Goal: Check status: Check status

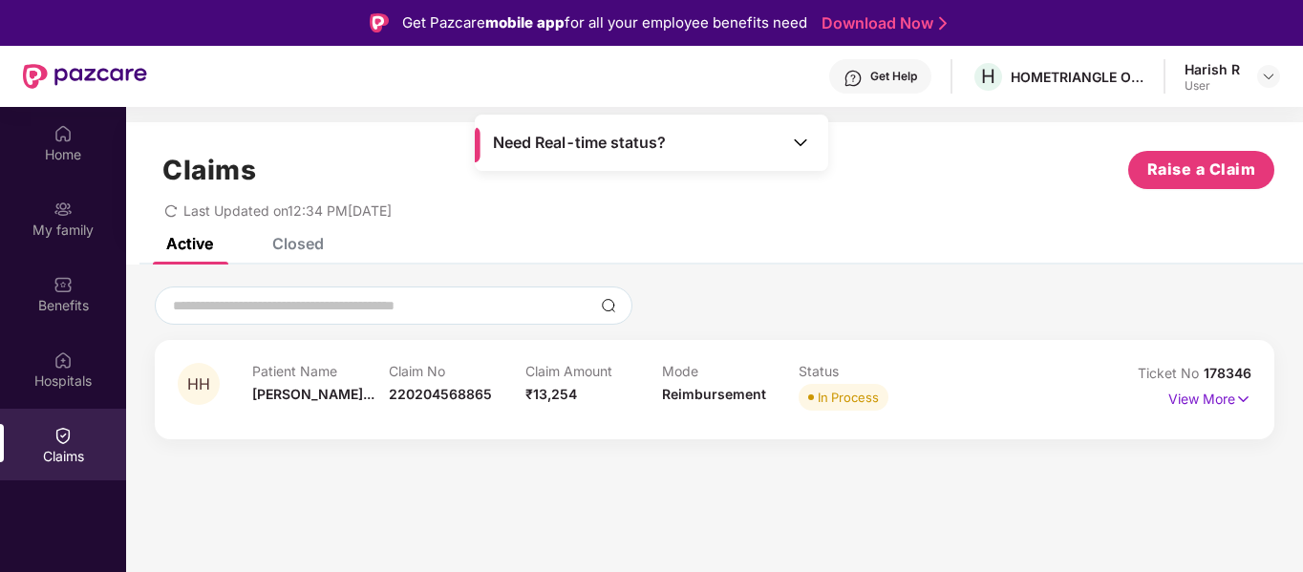
click at [823, 392] on div "In Process" at bounding box center [848, 397] width 61 height 19
click at [829, 399] on div "In Process" at bounding box center [848, 397] width 61 height 19
click at [826, 397] on div "In Process" at bounding box center [848, 397] width 61 height 19
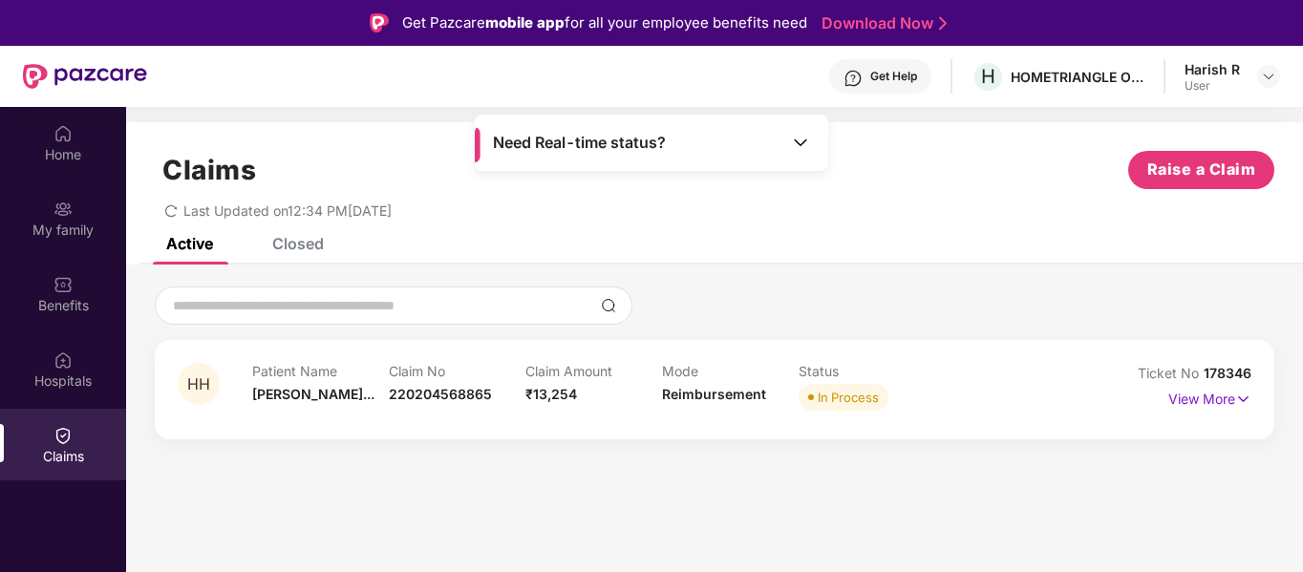
click at [1000, 308] on div at bounding box center [715, 306] width 1120 height 38
click at [1216, 396] on p "View More" at bounding box center [1210, 397] width 83 height 26
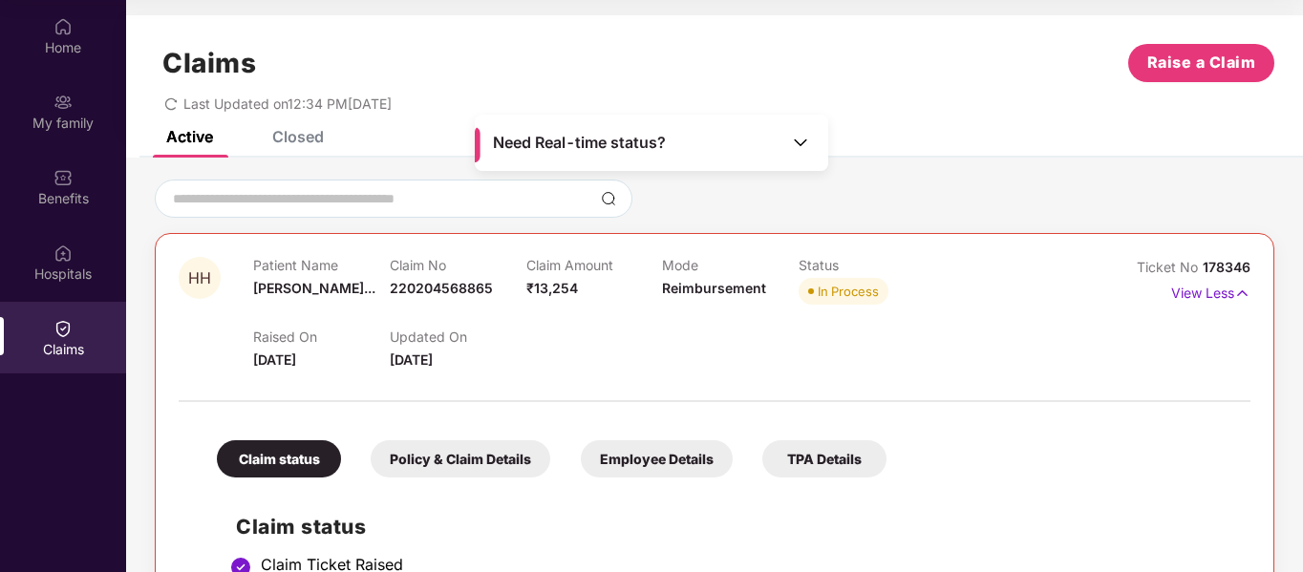
click at [791, 127] on div "Need Real-time status?" at bounding box center [652, 143] width 354 height 56
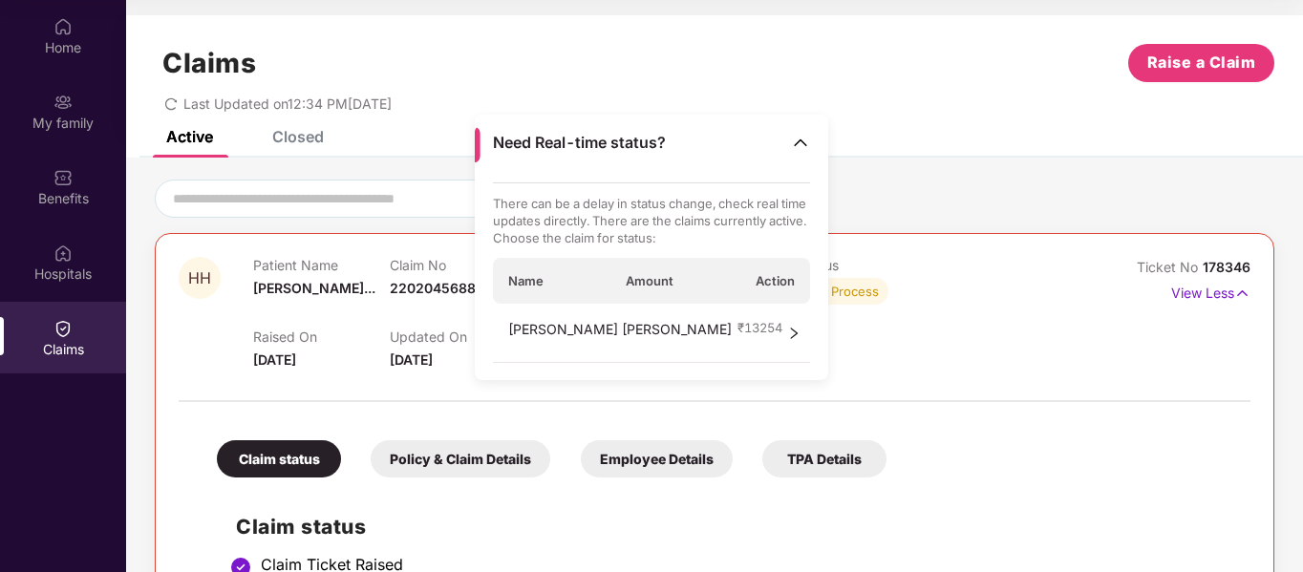
click at [914, 145] on div "Active Closed" at bounding box center [714, 144] width 1177 height 27
click at [979, 107] on div "Last Updated on 12:34 PM, 11 Oct 2025" at bounding box center [715, 97] width 1120 height 30
click at [962, 200] on div at bounding box center [715, 199] width 1120 height 38
click at [975, 182] on div at bounding box center [715, 199] width 1120 height 38
click at [807, 140] on img at bounding box center [800, 142] width 19 height 19
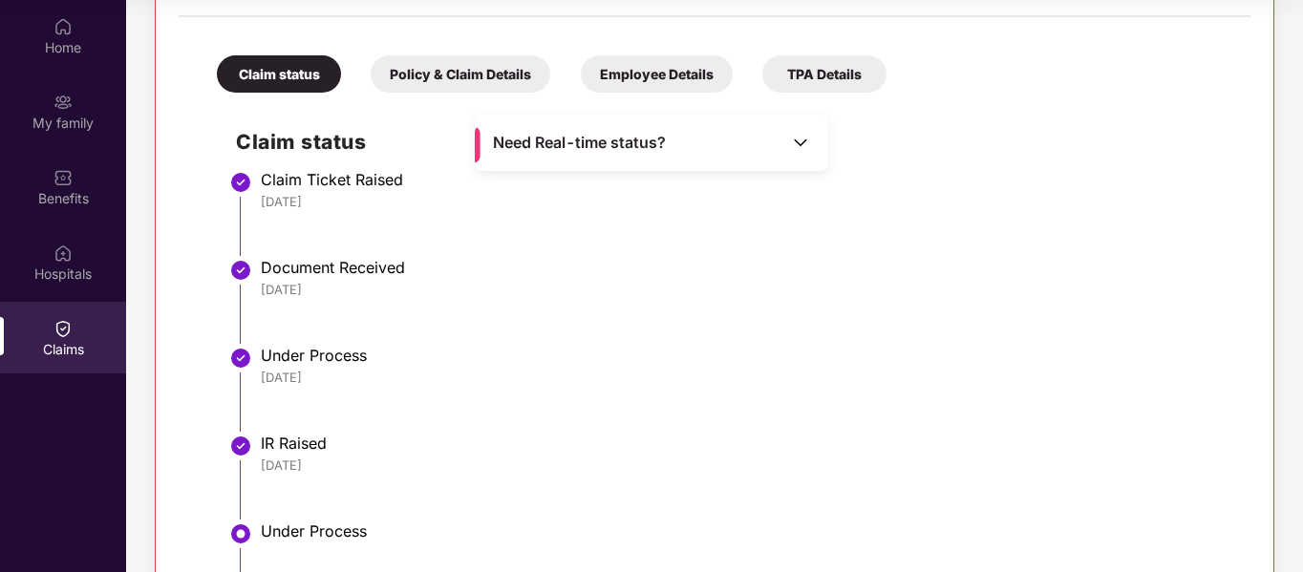
scroll to position [589, 0]
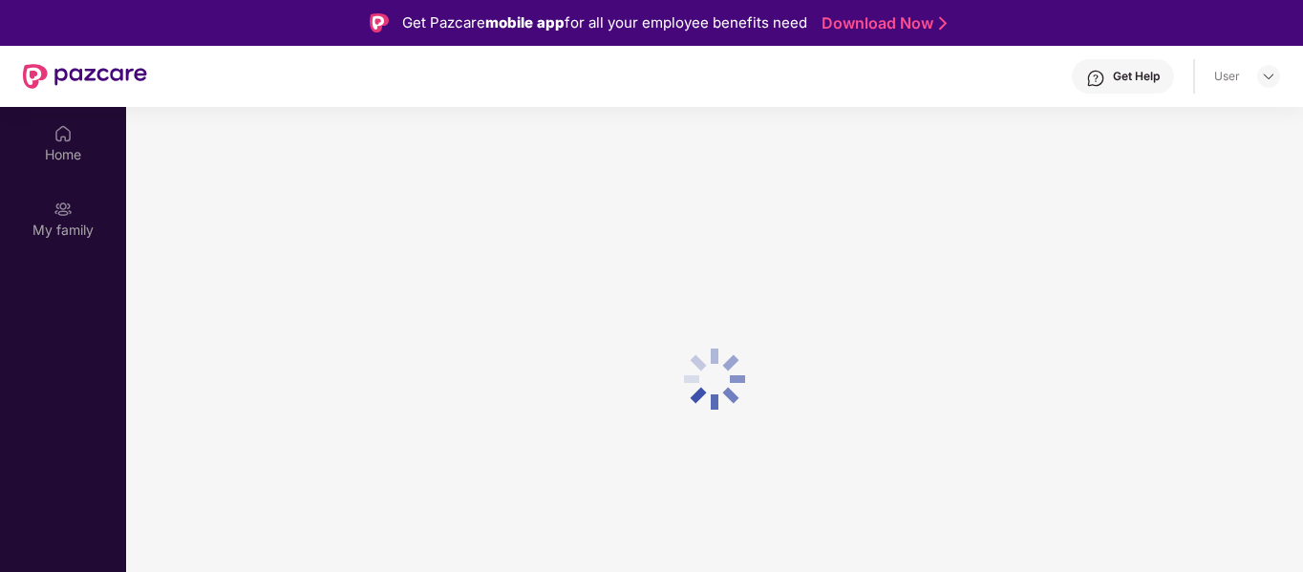
scroll to position [107, 0]
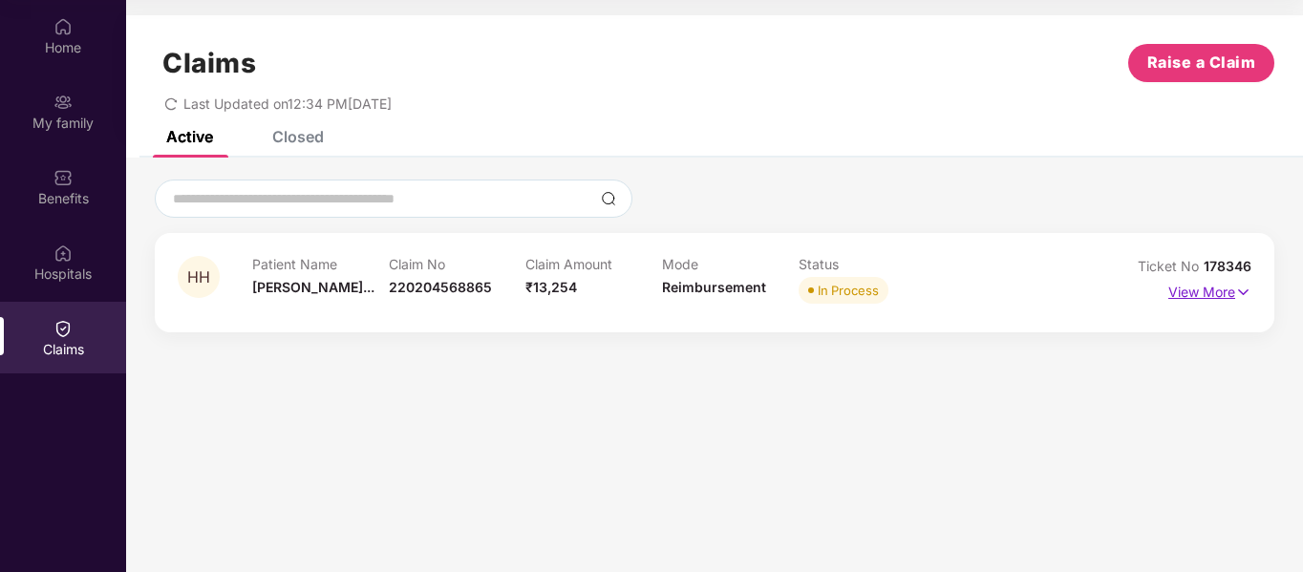
click at [1214, 290] on p "View More" at bounding box center [1210, 290] width 83 height 26
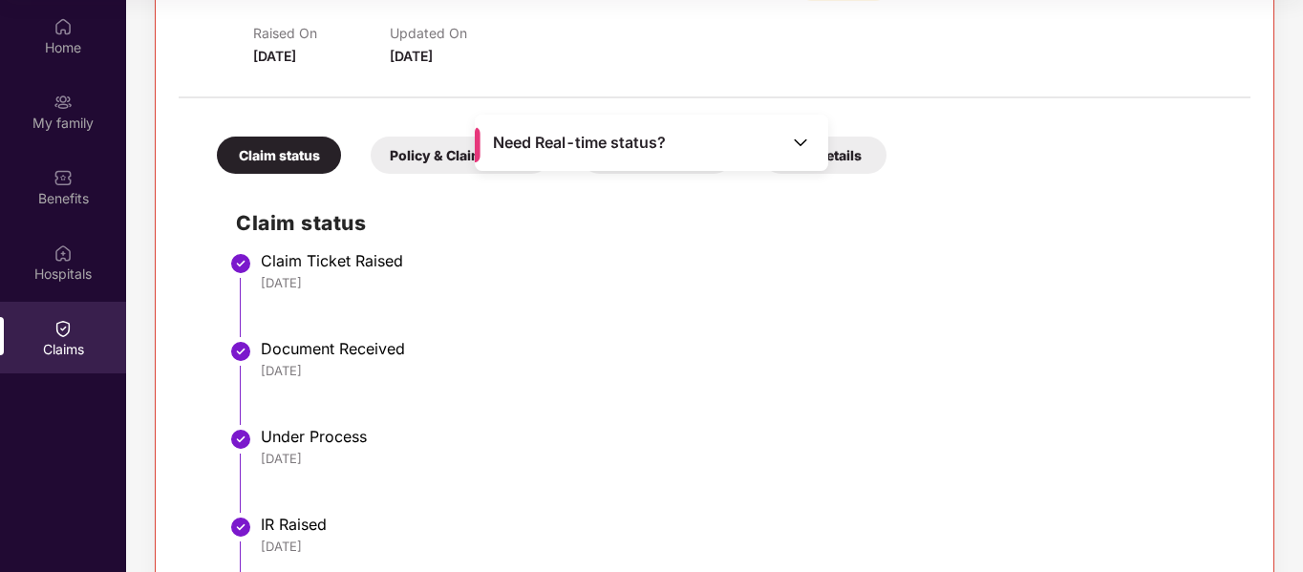
scroll to position [0, 0]
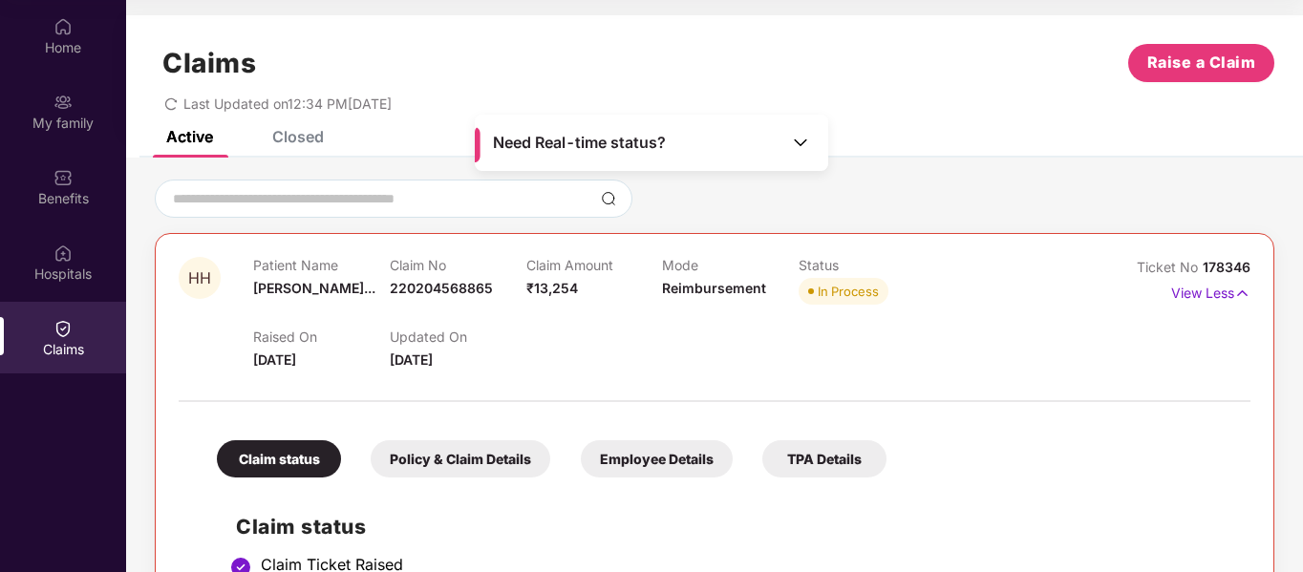
click at [533, 300] on div "Claim Amount ₹13,254" at bounding box center [595, 283] width 137 height 53
click at [541, 284] on span "₹13,254" at bounding box center [553, 288] width 52 height 16
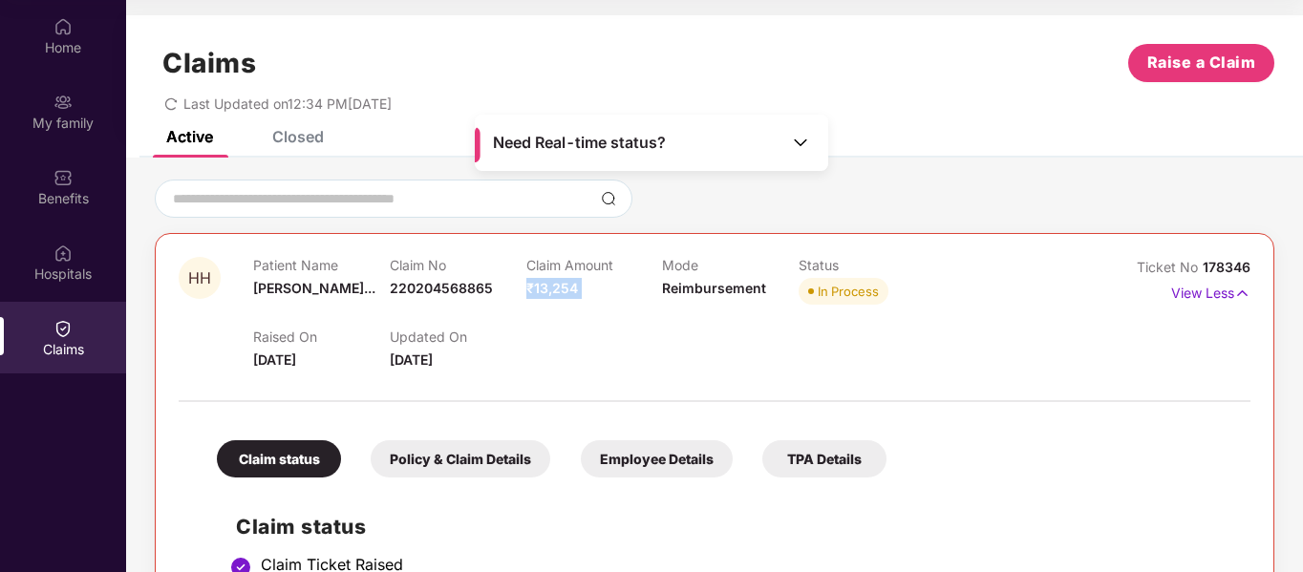
click at [541, 284] on span "₹13,254" at bounding box center [553, 288] width 52 height 16
click at [412, 272] on p "Claim No" at bounding box center [458, 265] width 137 height 16
drag, startPoint x: 411, startPoint y: 271, endPoint x: 427, endPoint y: 284, distance: 20.5
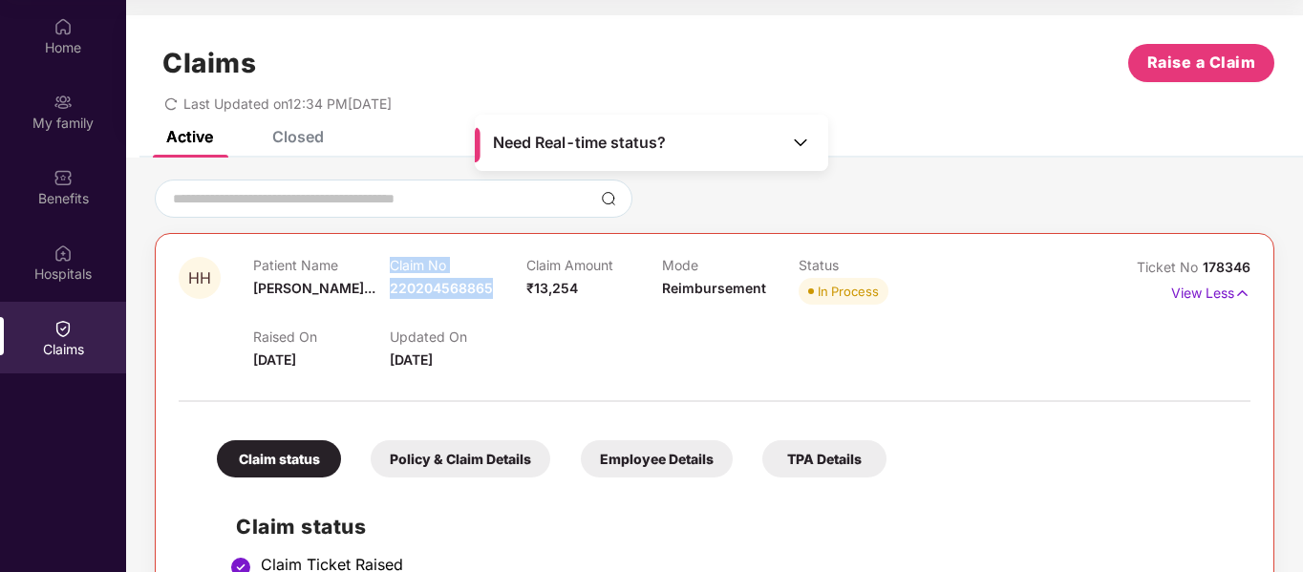
click at [427, 284] on div "Claim No 220204568865" at bounding box center [458, 283] width 137 height 53
click at [428, 284] on span "220204568865" at bounding box center [441, 288] width 103 height 16
drag, startPoint x: 428, startPoint y: 284, endPoint x: 720, endPoint y: 266, distance: 292.0
click at [576, 288] on div "Patient Name Hetarth Haris... Claim No 220204568865 Claim Amount ₹13,254 Mode R…" at bounding box center [662, 283] width 819 height 53
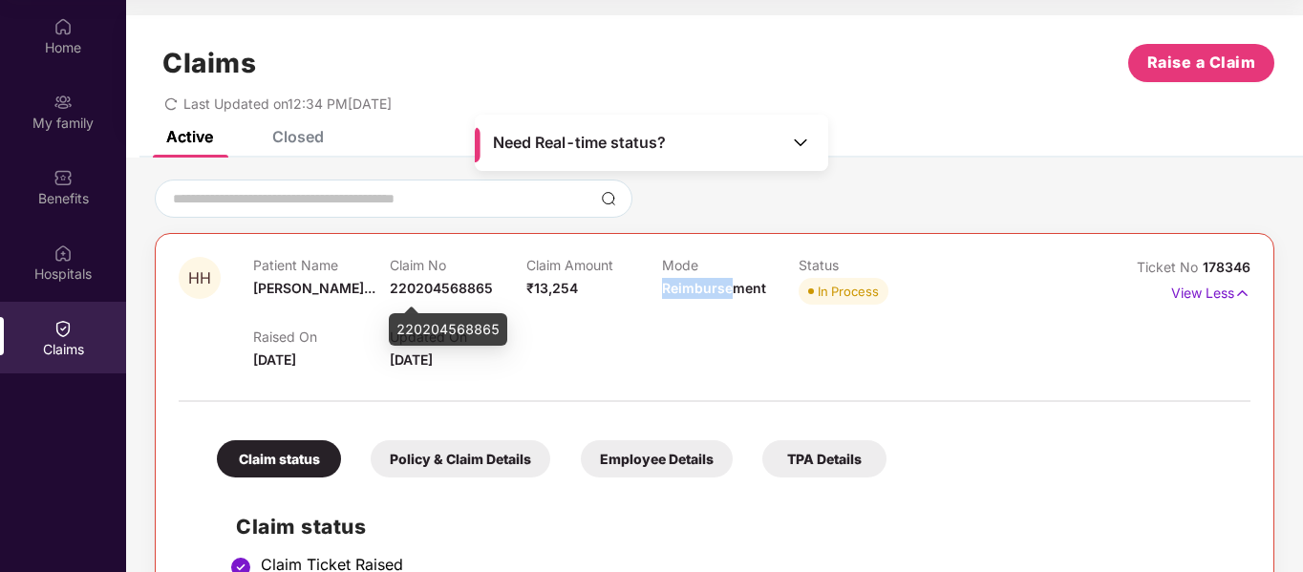
drag, startPoint x: 720, startPoint y: 266, endPoint x: 606, endPoint y: 266, distance: 113.7
click at [732, 273] on div "Mode Reimbursement" at bounding box center [730, 283] width 137 height 53
click at [291, 288] on span "[PERSON_NAME]..." at bounding box center [314, 288] width 122 height 16
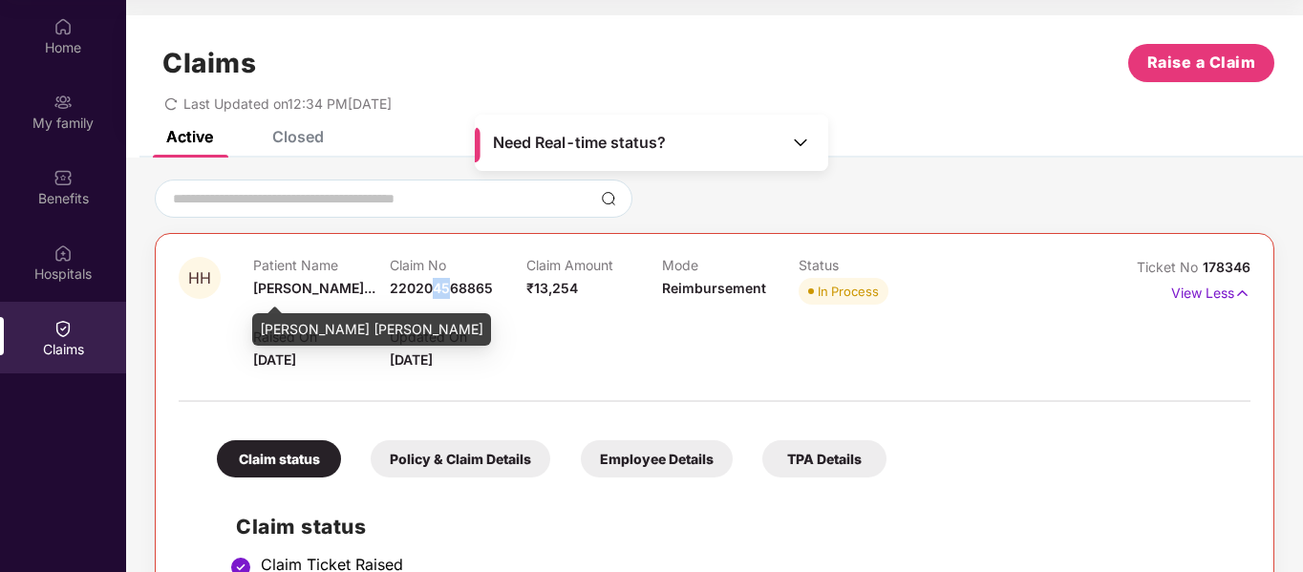
click at [447, 288] on div "Claim No 220204568865" at bounding box center [458, 283] width 137 height 53
click at [445, 286] on span "220204568865" at bounding box center [441, 288] width 103 height 16
click at [402, 286] on div "Claim No 220204568865" at bounding box center [458, 283] width 137 height 53
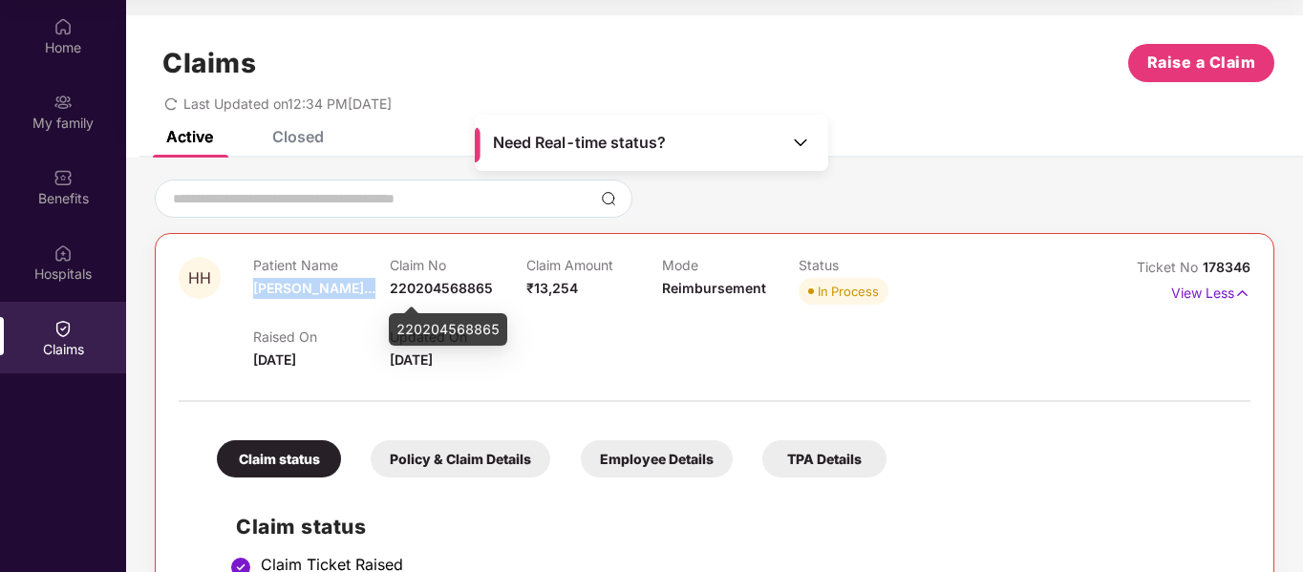
click at [381, 284] on div "Patient Name Hetarth Haris..." at bounding box center [321, 283] width 137 height 53
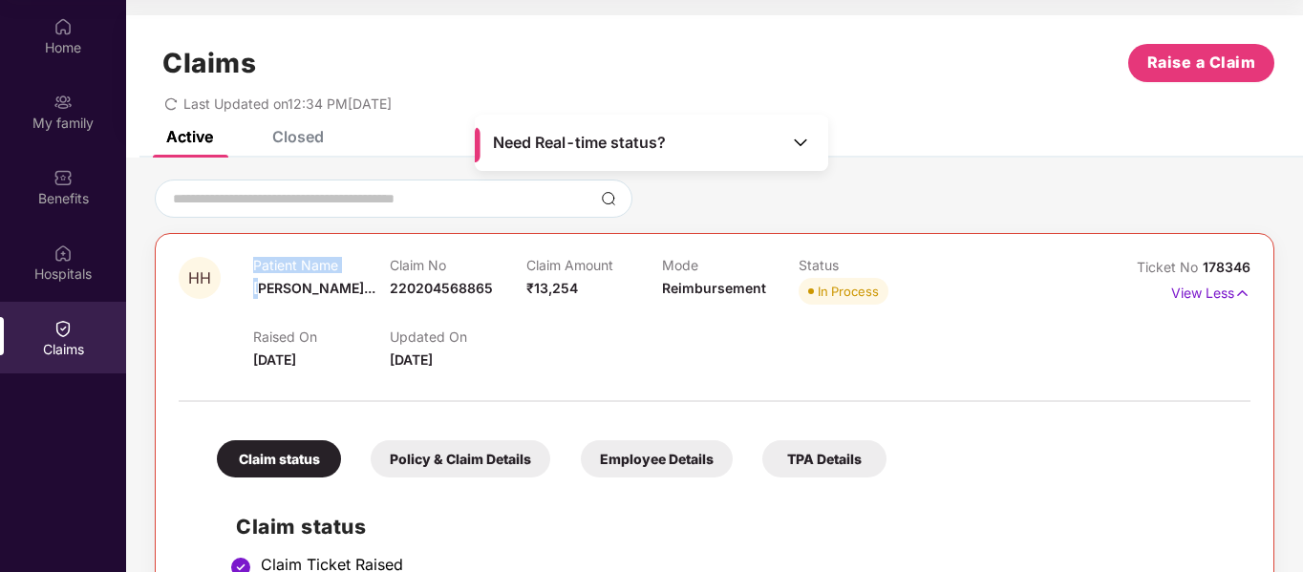
click at [266, 310] on div "HH Patient Name Hetarth Haris... Claim No 220204568865 Claim Amount ₹13,254 Mod…" at bounding box center [625, 314] width 893 height 114
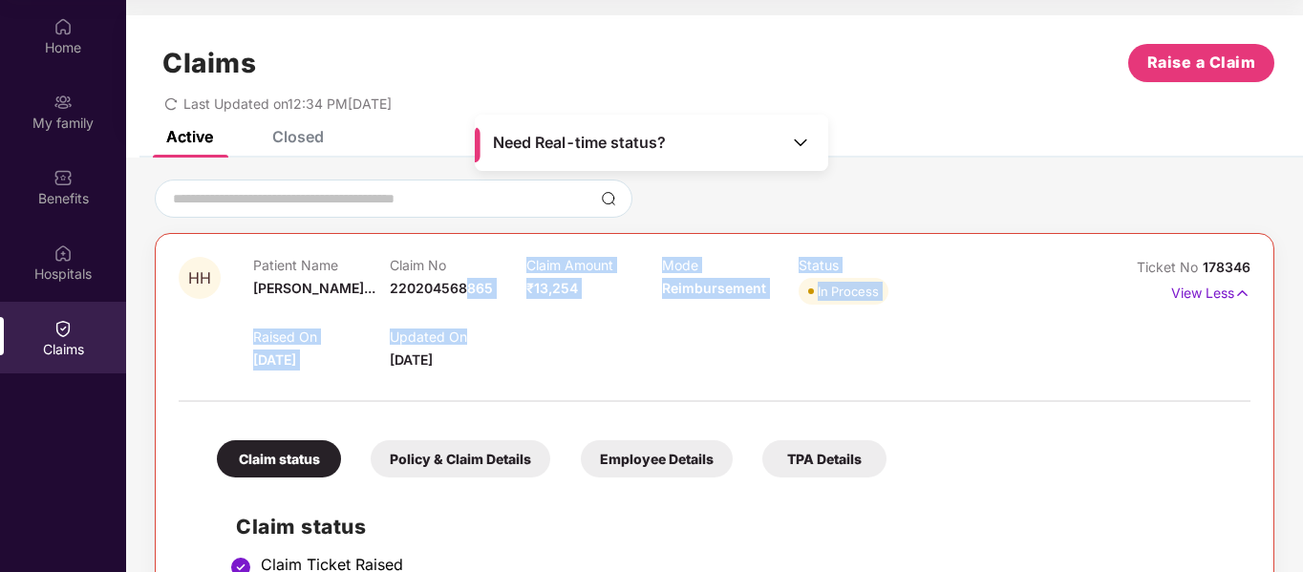
click at [472, 334] on div "Patient Name Hetarth Haris... Claim No 220204568865 Claim Amount ₹13,254 Mode R…" at bounding box center [662, 314] width 819 height 114
click at [551, 299] on div "Claim Amount ₹13,254" at bounding box center [595, 283] width 137 height 53
click at [489, 314] on div "Raised On 21 Sept 2025 Updated On 11 Oct 2025" at bounding box center [662, 340] width 819 height 61
click at [511, 345] on p "Updated On" at bounding box center [458, 337] width 137 height 16
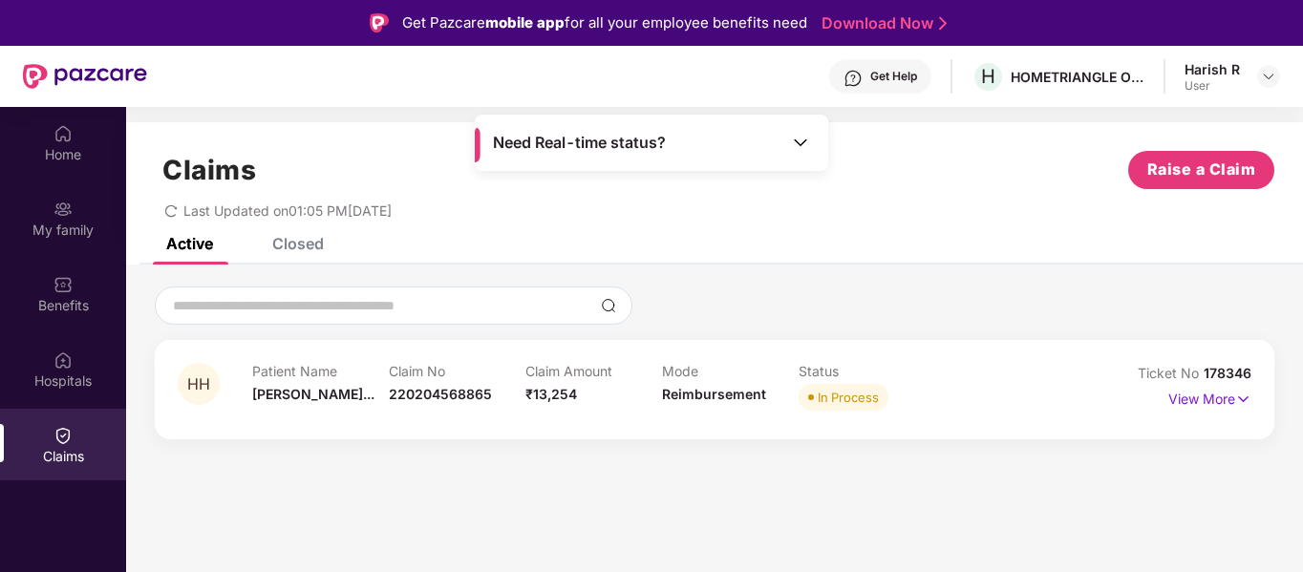
scroll to position [107, 0]
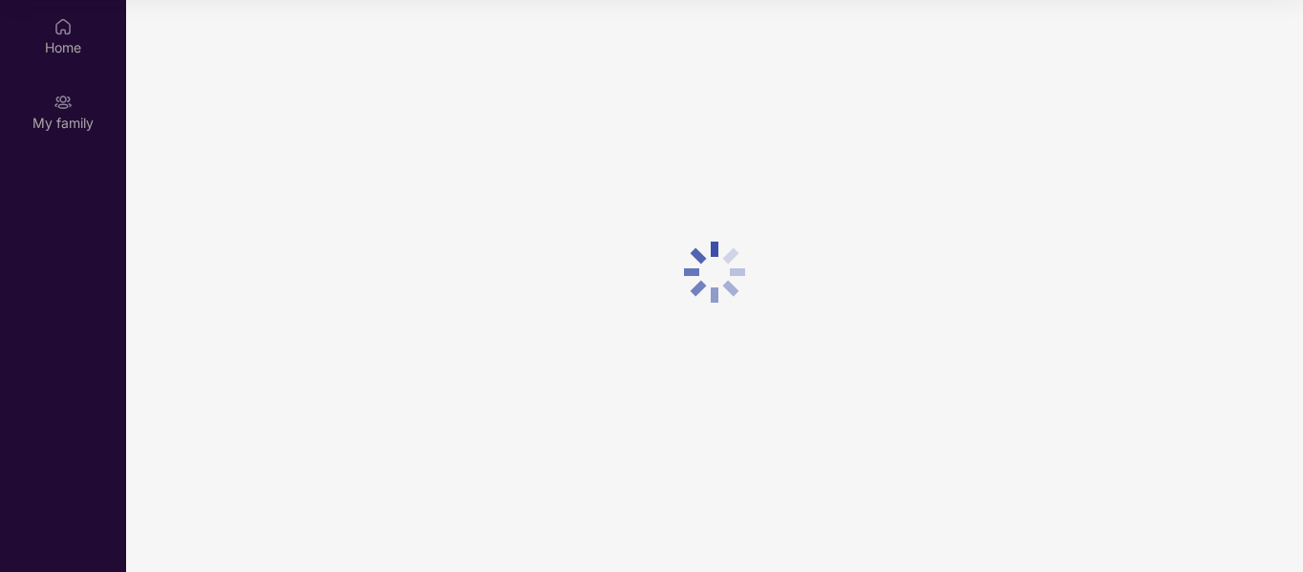
scroll to position [107, 0]
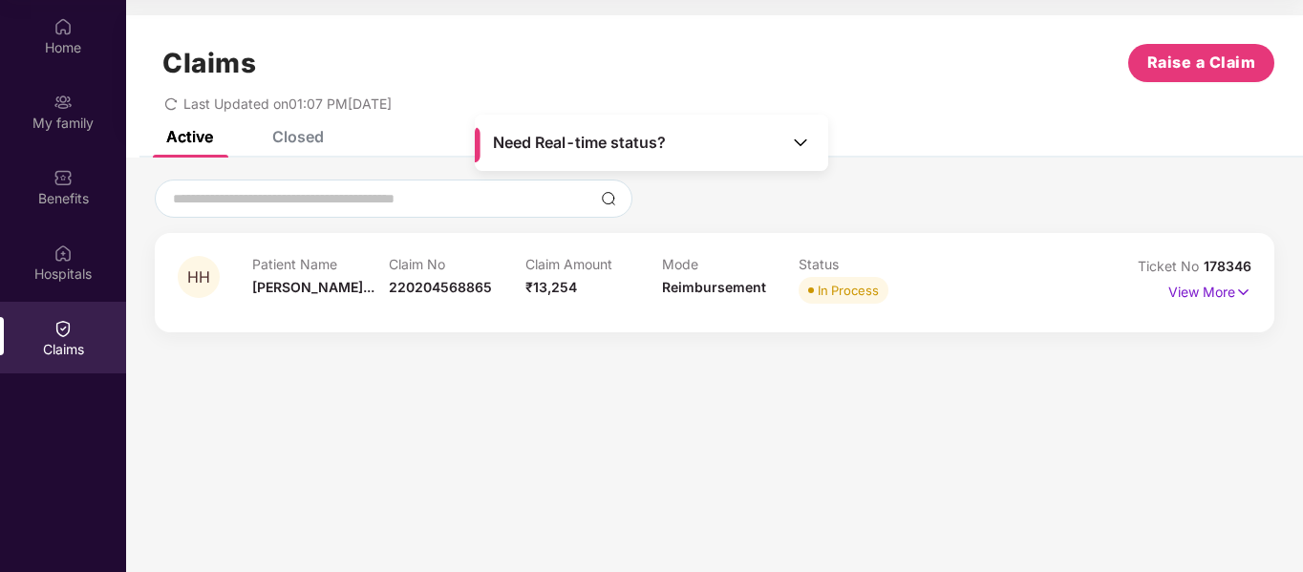
click at [891, 146] on div "Active Closed" at bounding box center [714, 144] width 1177 height 27
click at [876, 47] on div "Claims Raise a Claim" at bounding box center [715, 63] width 1120 height 38
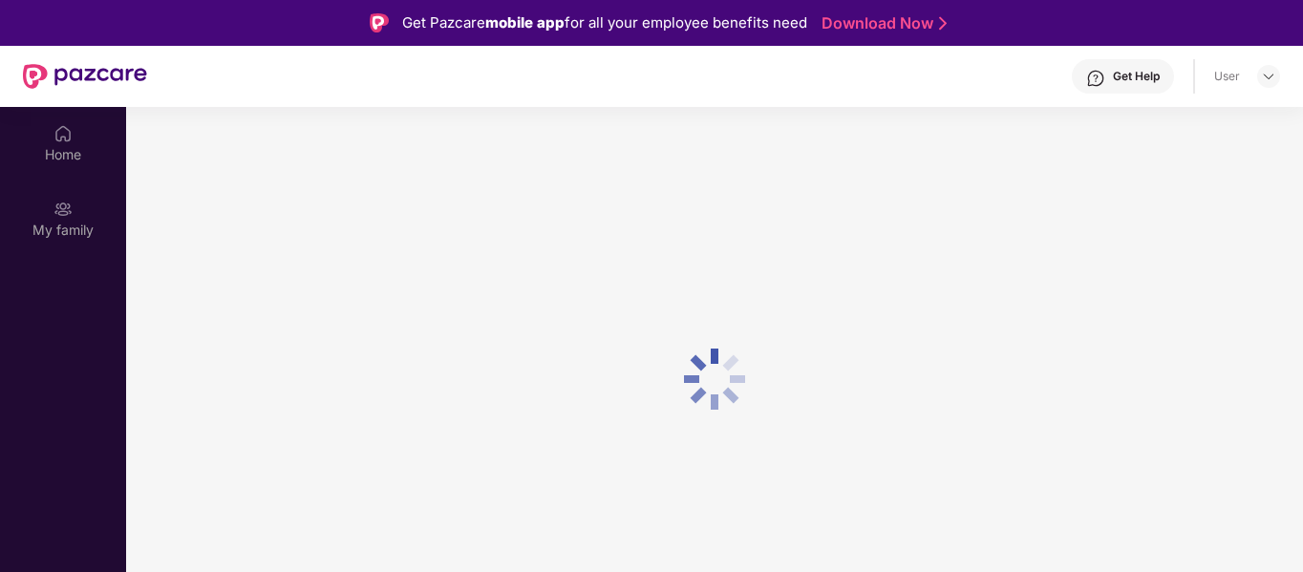
scroll to position [107, 0]
